Goal: Task Accomplishment & Management: Complete application form

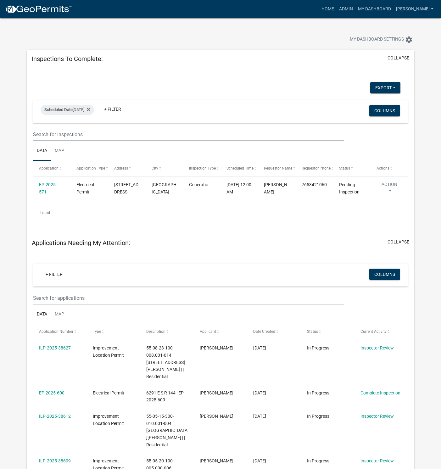
select select "1: 25"
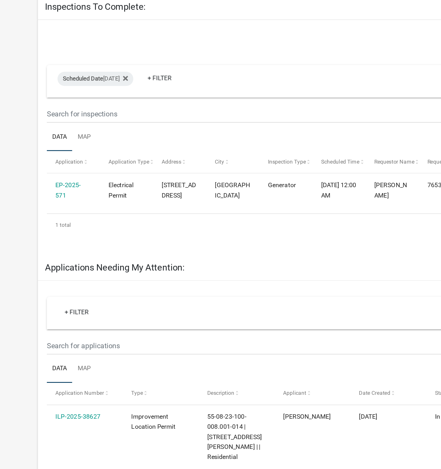
click at [50, 184] on link "EP-2025-571" at bounding box center [48, 188] width 18 height 12
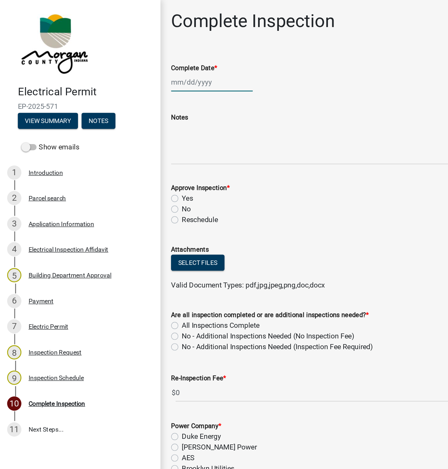
click at [144, 58] on div at bounding box center [150, 58] width 58 height 13
select select "9"
select select "2025"
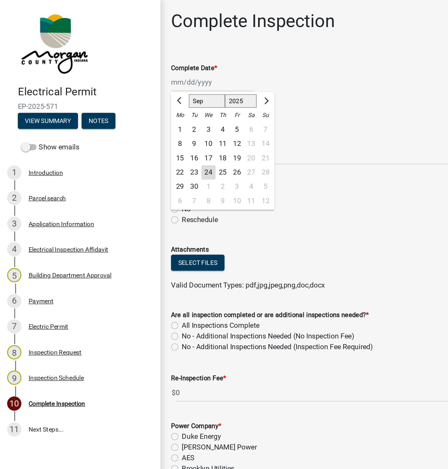
click at [145, 121] on div "24" at bounding box center [147, 122] width 10 height 10
type input "[DATE]"
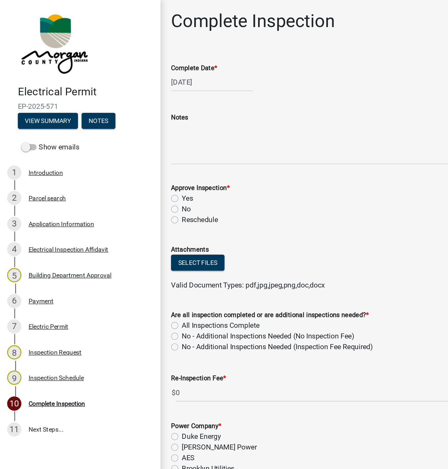
click at [128, 140] on label "Yes" at bounding box center [132, 140] width 8 height 8
click at [128, 140] on input "Yes" at bounding box center [130, 138] width 4 height 4
radio input "true"
click at [128, 229] on label "All Inspections Complete" at bounding box center [155, 230] width 55 height 8
click at [128, 229] on input "All Inspections Complete" at bounding box center [130, 228] width 4 height 4
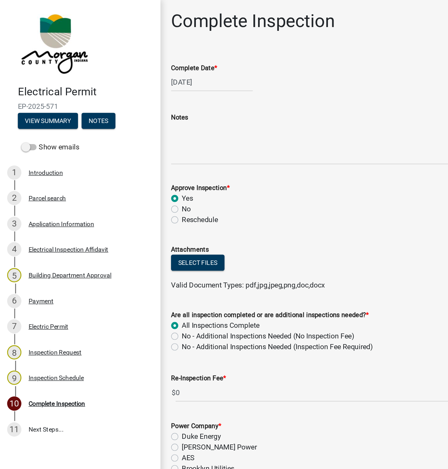
radio input "true"
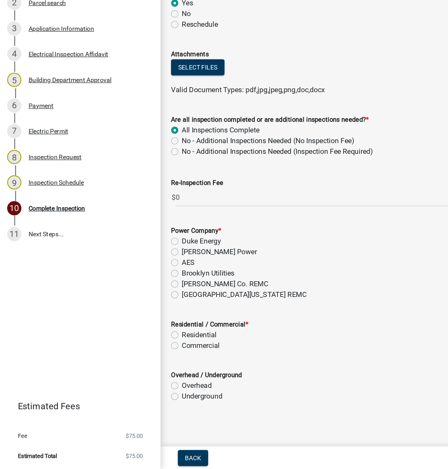
click at [128, 346] on label "[GEOGRAPHIC_DATA][US_STATE] REMC" at bounding box center [172, 346] width 88 height 8
click at [128, 346] on input "[GEOGRAPHIC_DATA][US_STATE] REMC" at bounding box center [130, 344] width 4 height 4
radio input "true"
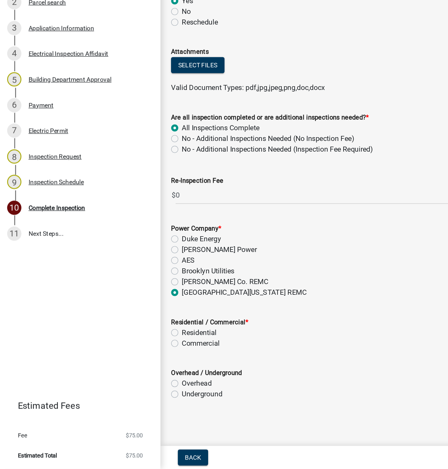
click at [128, 372] on label "Residential" at bounding box center [140, 373] width 25 height 8
click at [128, 372] on input "Residential" at bounding box center [130, 371] width 4 height 4
radio input "true"
click at [128, 416] on label "Underground" at bounding box center [142, 416] width 29 height 8
click at [128, 416] on input "Underground" at bounding box center [130, 414] width 4 height 4
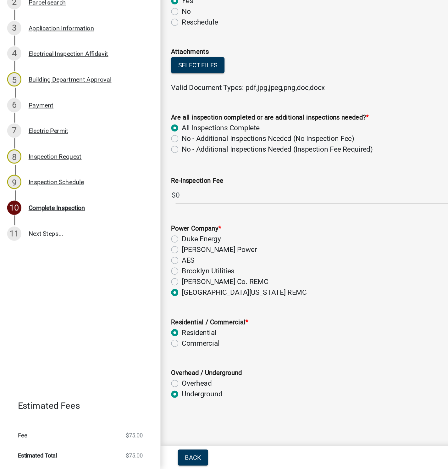
radio input "true"
drag, startPoint x: 262, startPoint y: 461, endPoint x: 133, endPoint y: 466, distance: 129.1
click at [133, 466] on div "Back Save & Exit Save Save & Exit Next" at bounding box center [280, 460] width 325 height 11
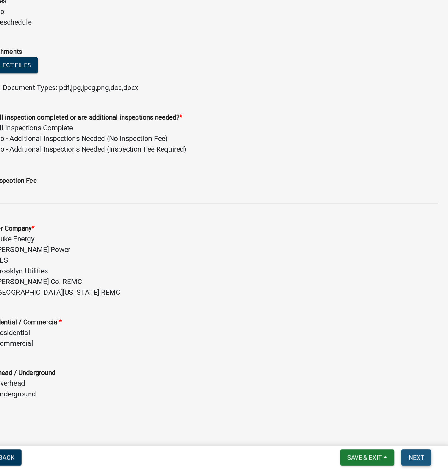
click at [419, 461] on button "Next" at bounding box center [425, 460] width 21 height 11
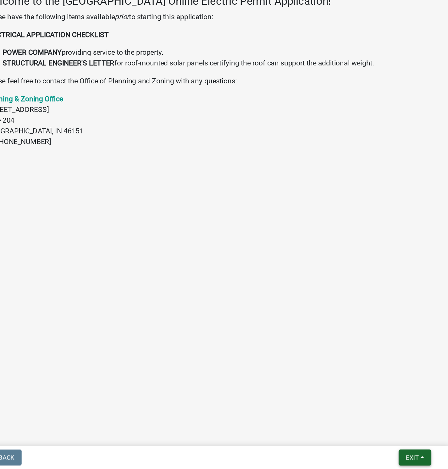
click at [424, 460] on span "Exit" at bounding box center [422, 460] width 9 height 5
click at [412, 441] on button "Save & Exit" at bounding box center [411, 444] width 50 height 15
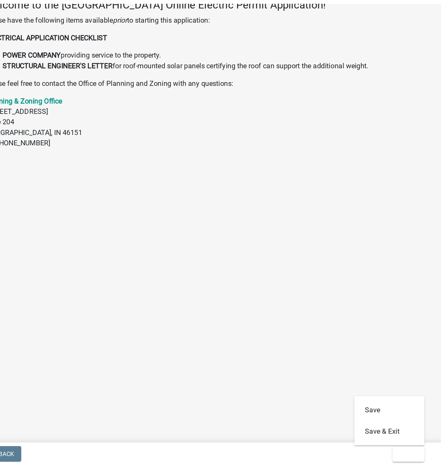
scroll to position [18, 0]
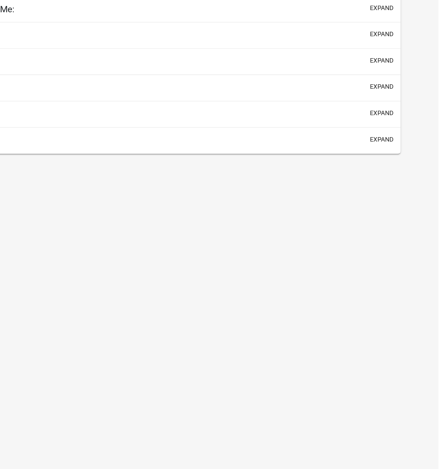
select select "1: 25"
